Goal: Information Seeking & Learning: Find specific page/section

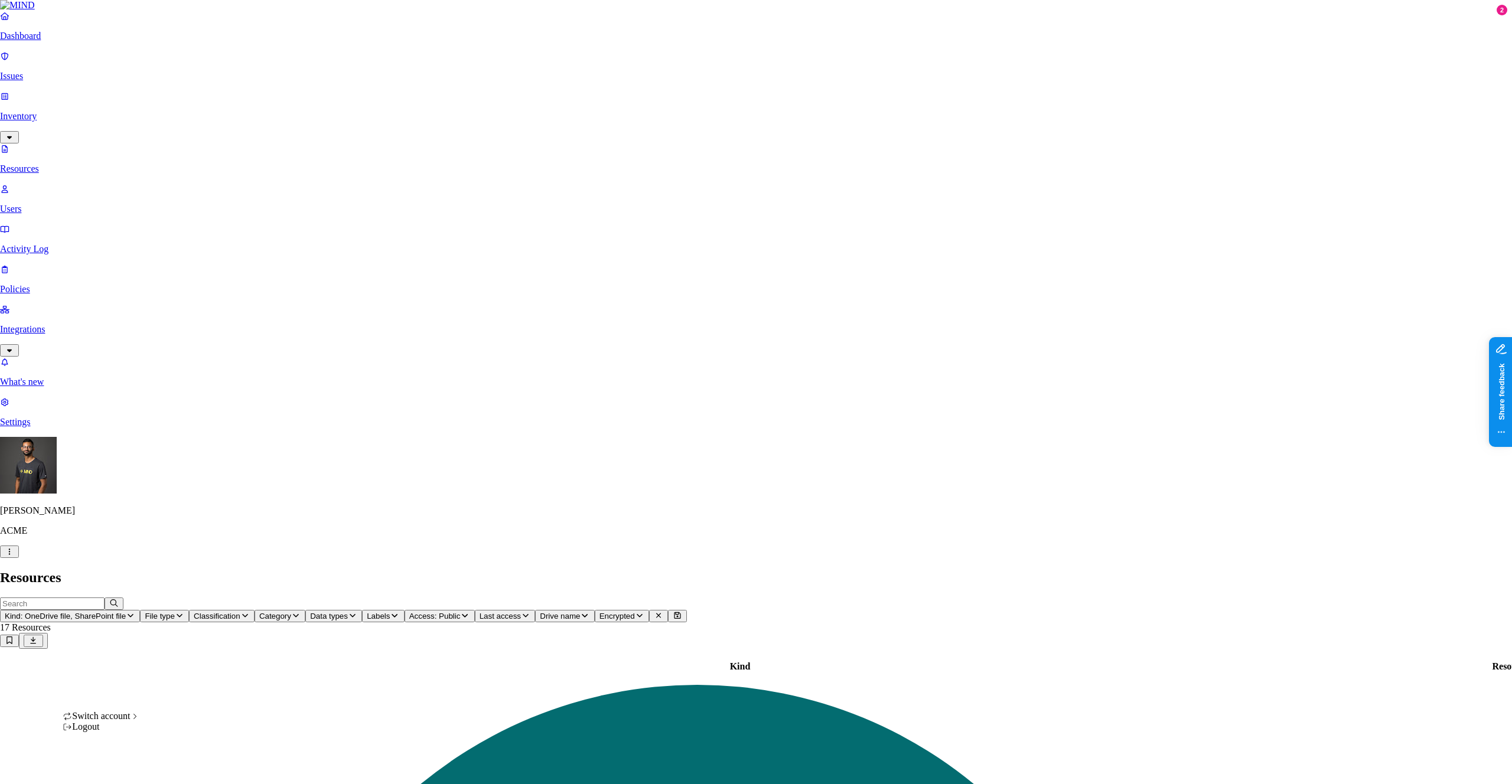
click at [130, 721] on span "Switch account" at bounding box center [101, 716] width 58 height 10
click at [188, 730] on span "Spirent" at bounding box center [174, 725] width 27 height 10
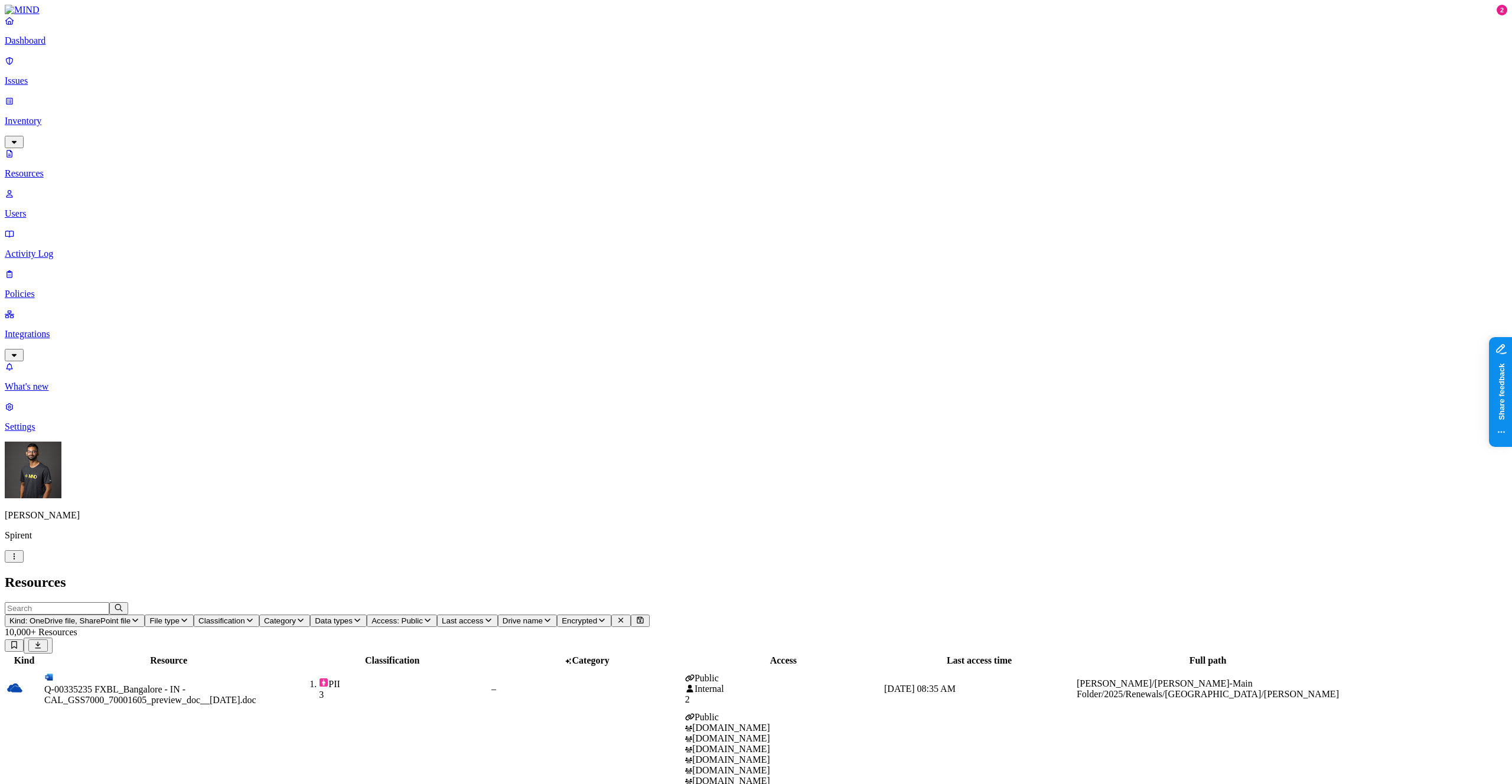
click at [293, 668] on td "Q-00335235 FXBL_Bangalore - IN - CAL_GSS7000_70001605_preview_doc__[DATE].doc" at bounding box center [169, 689] width 250 height 43
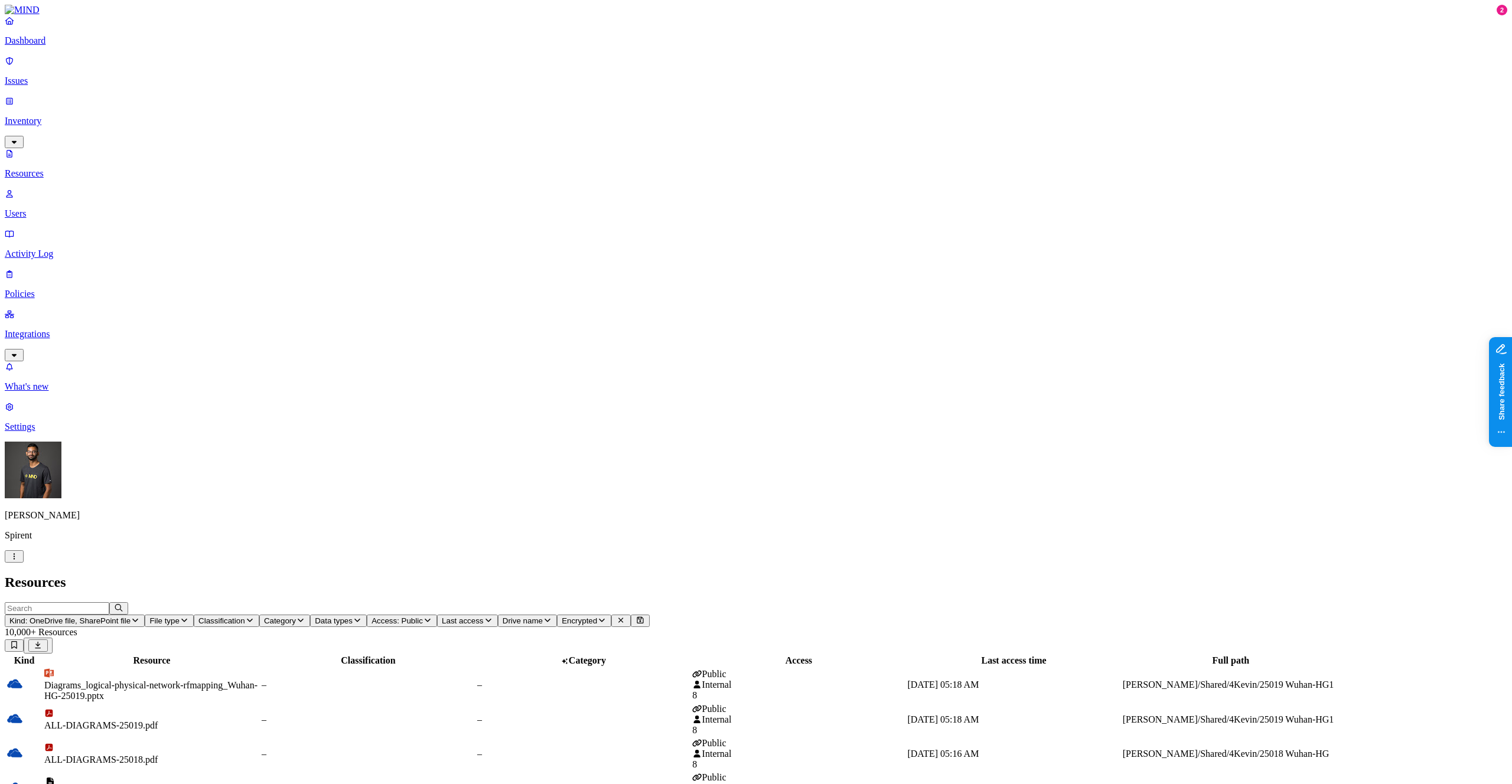
click at [259, 777] on div "25018_BOM.txt" at bounding box center [151, 788] width 215 height 21
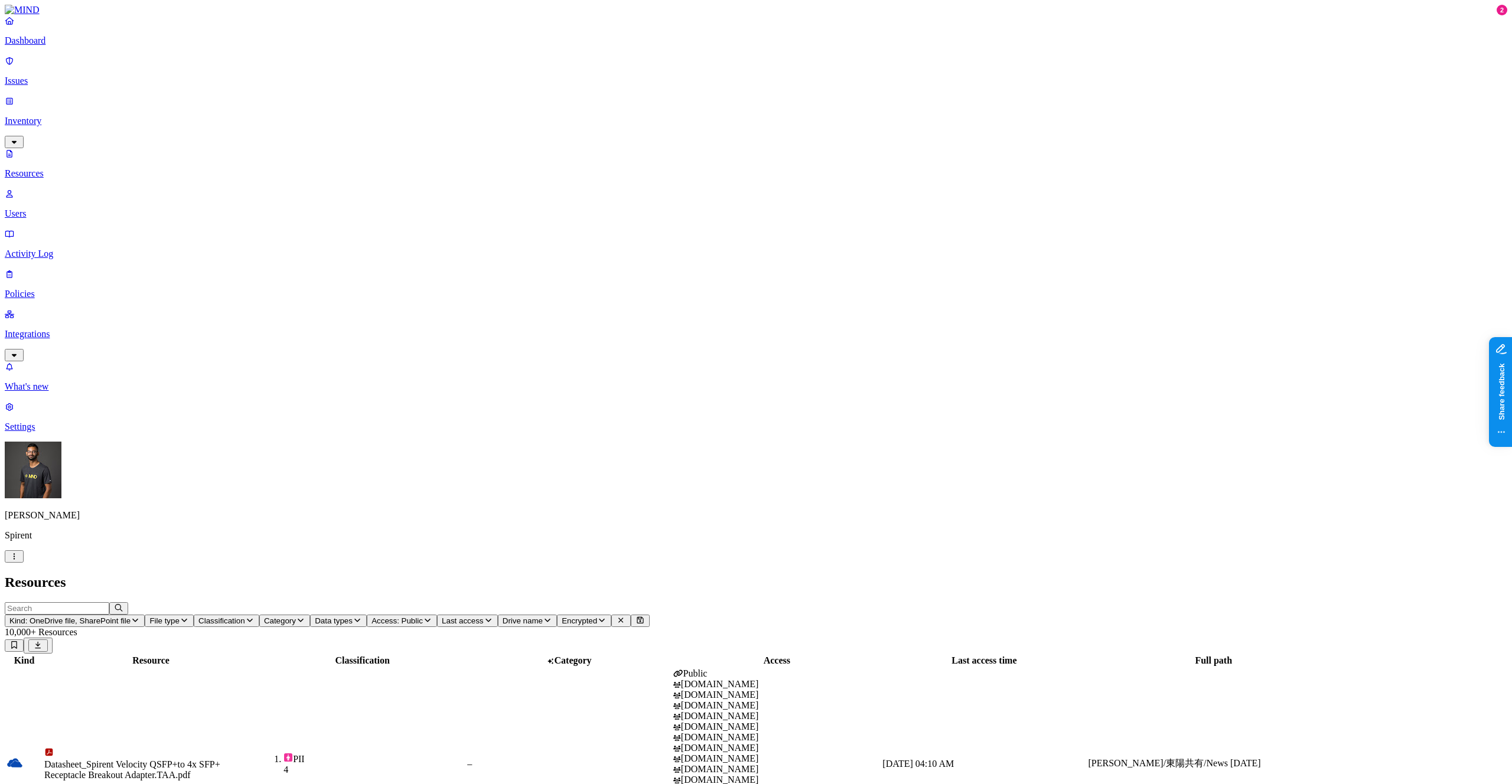
click at [671, 668] on td "–" at bounding box center [569, 763] width 205 height 192
